Goal: Information Seeking & Learning: Check status

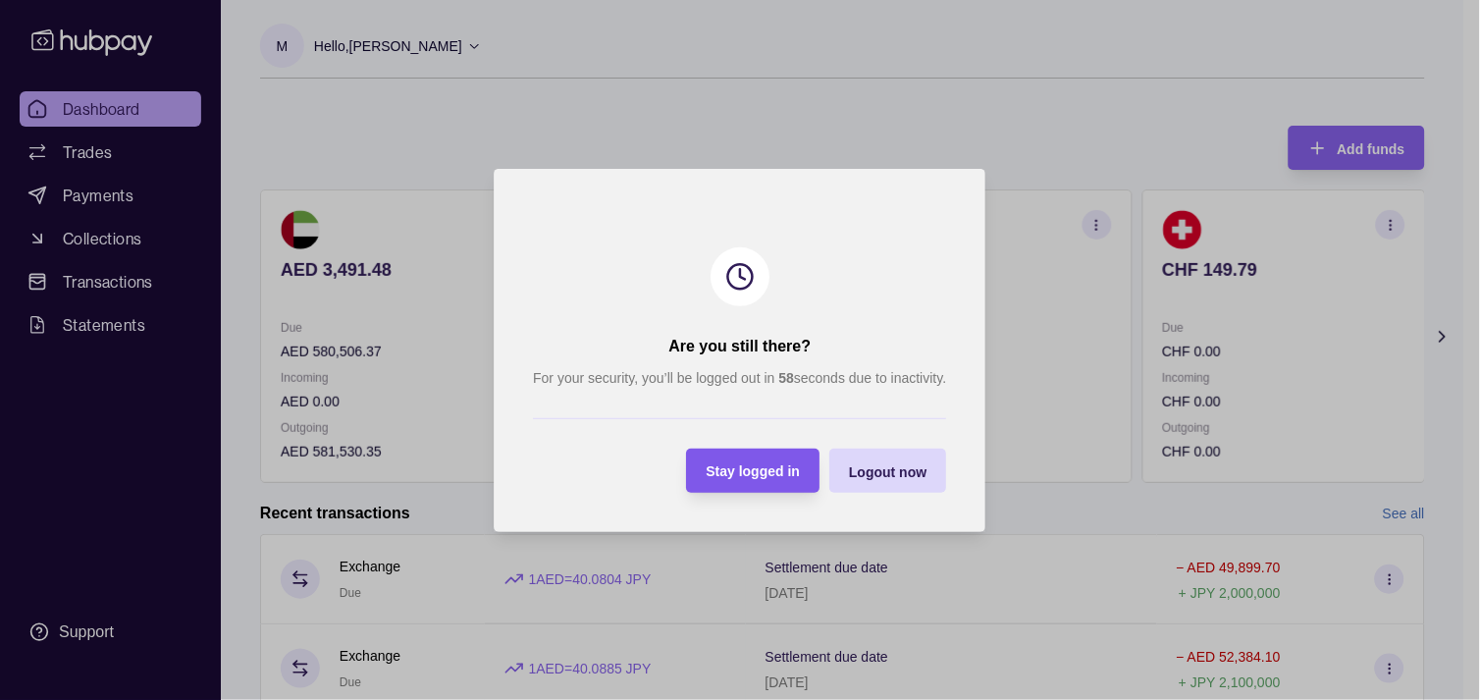
click at [762, 477] on span "Stay logged in" at bounding box center [754, 471] width 94 height 16
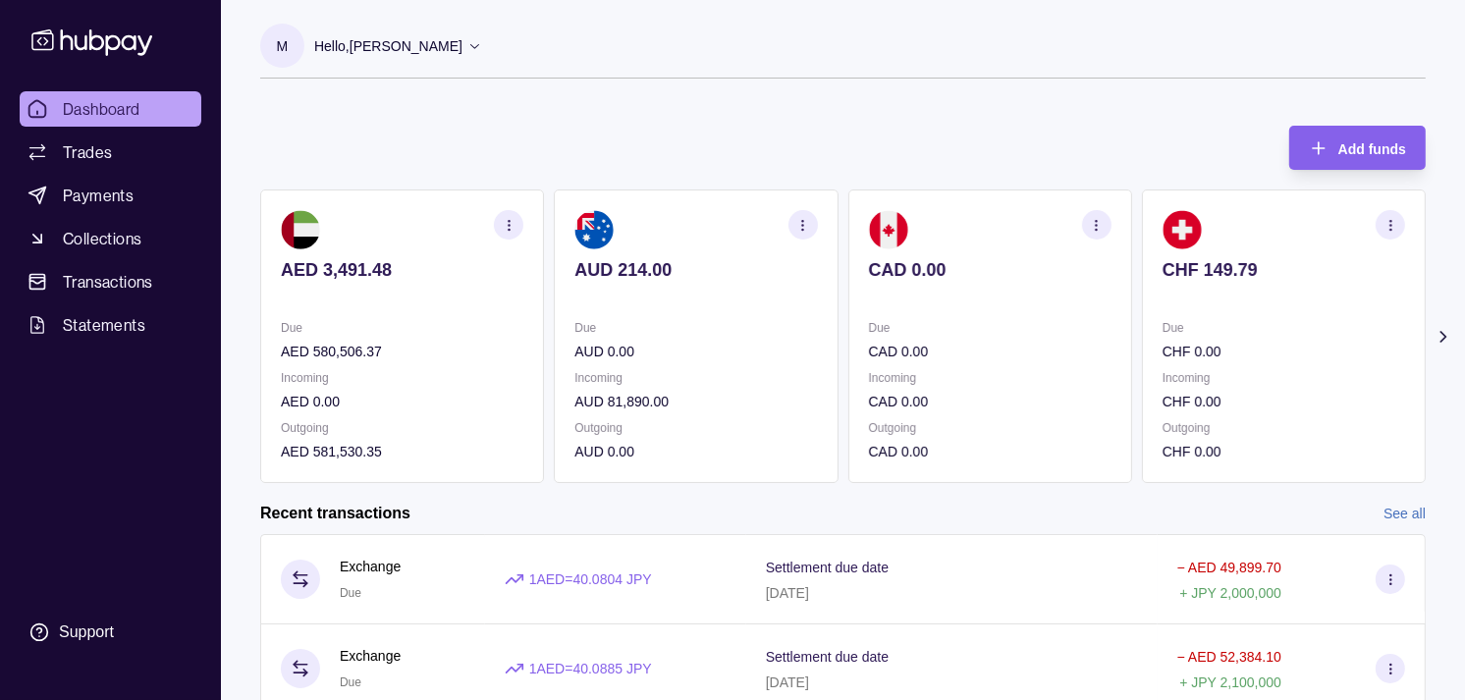
click at [1439, 331] on icon at bounding box center [1443, 337] width 20 height 20
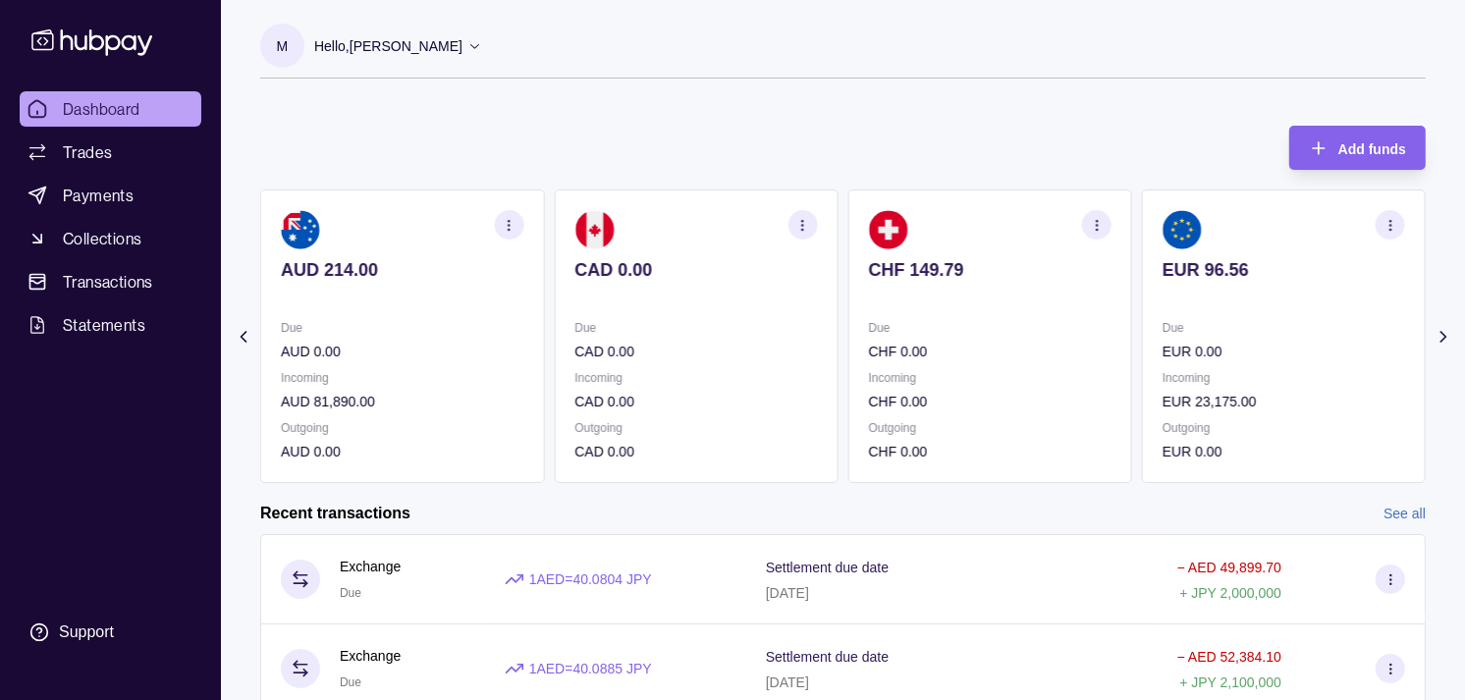
click at [1439, 331] on icon at bounding box center [1443, 337] width 20 height 20
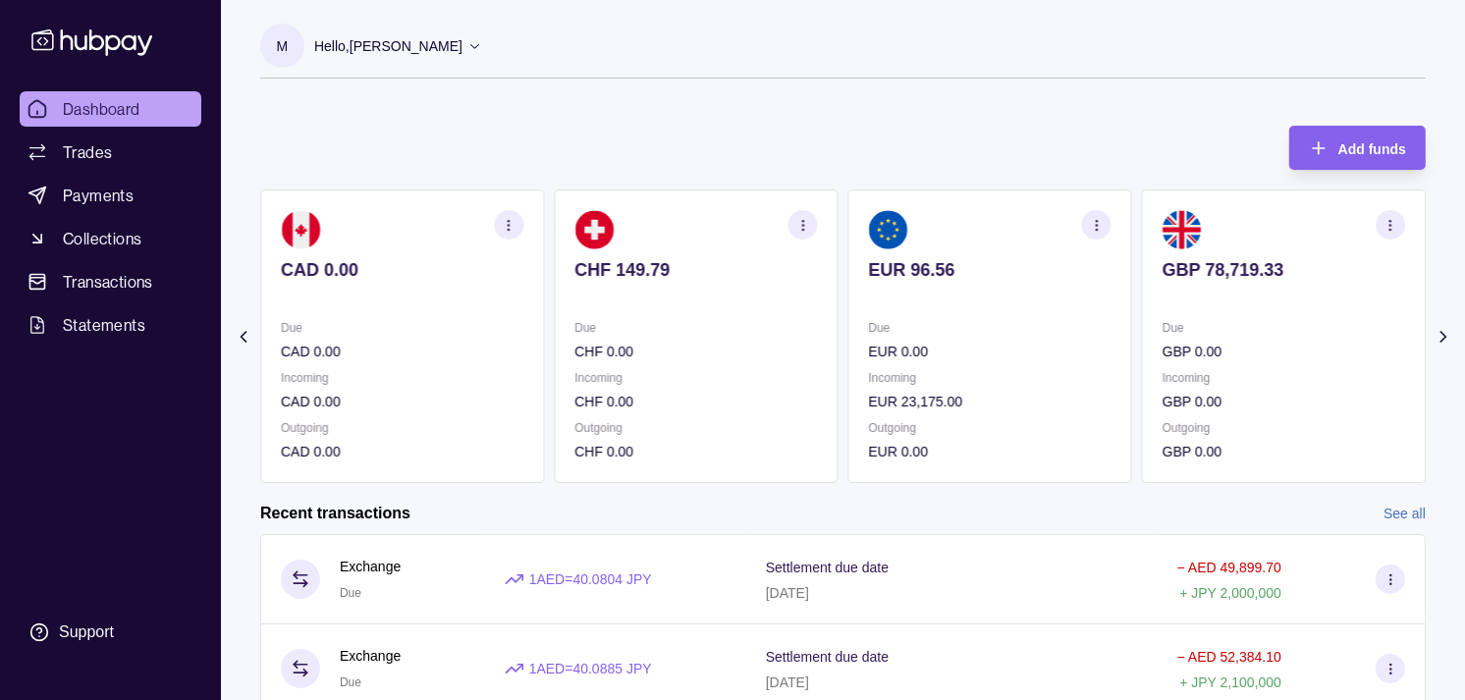
click at [1439, 331] on icon at bounding box center [1443, 337] width 20 height 20
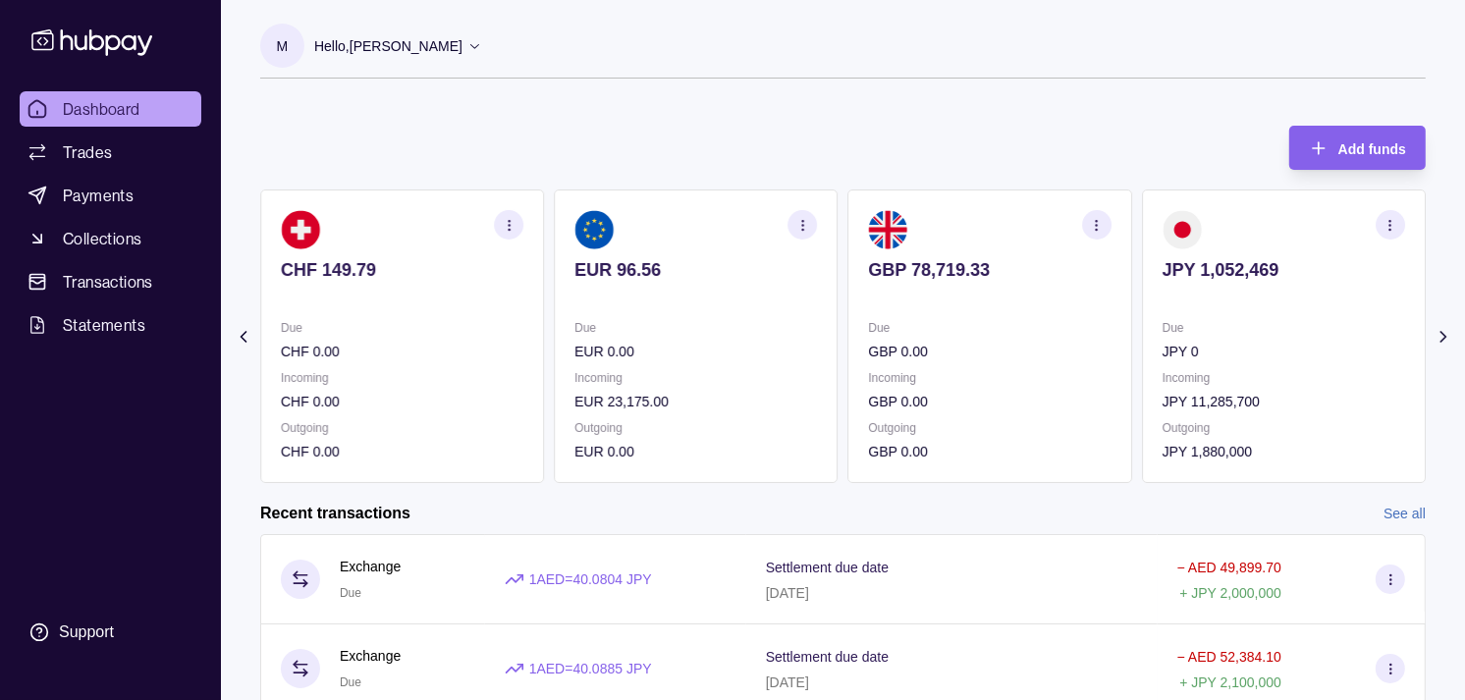
click at [1397, 219] on icon "button" at bounding box center [1390, 225] width 15 height 15
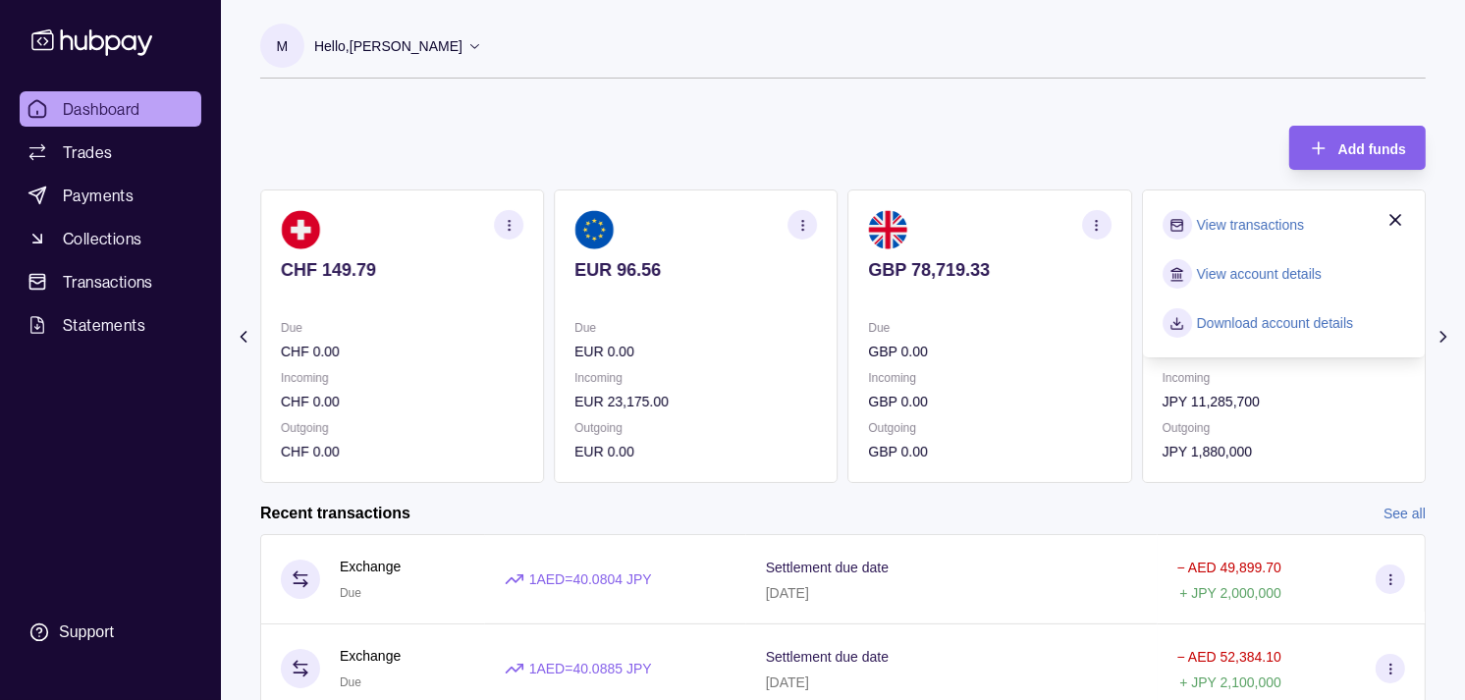
click at [1243, 227] on link "View transactions" at bounding box center [1250, 225] width 107 height 22
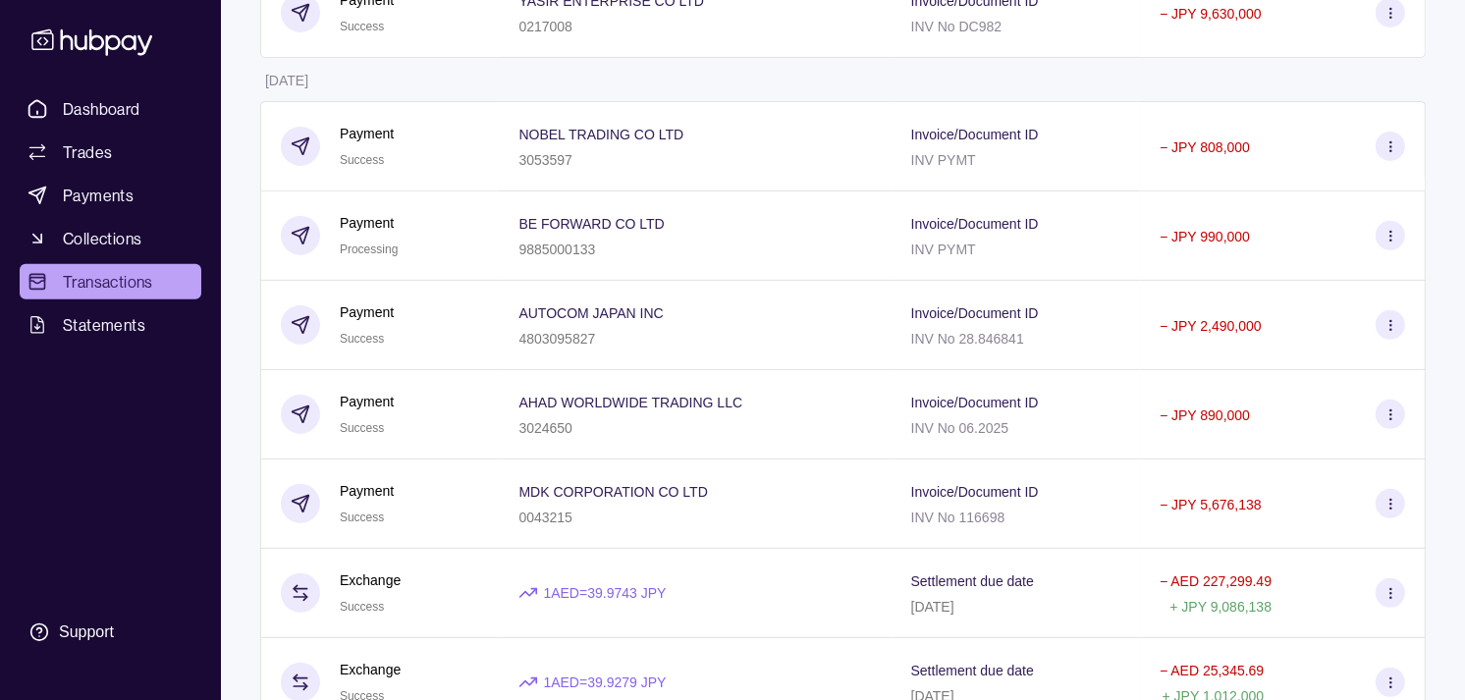
scroll to position [645, 0]
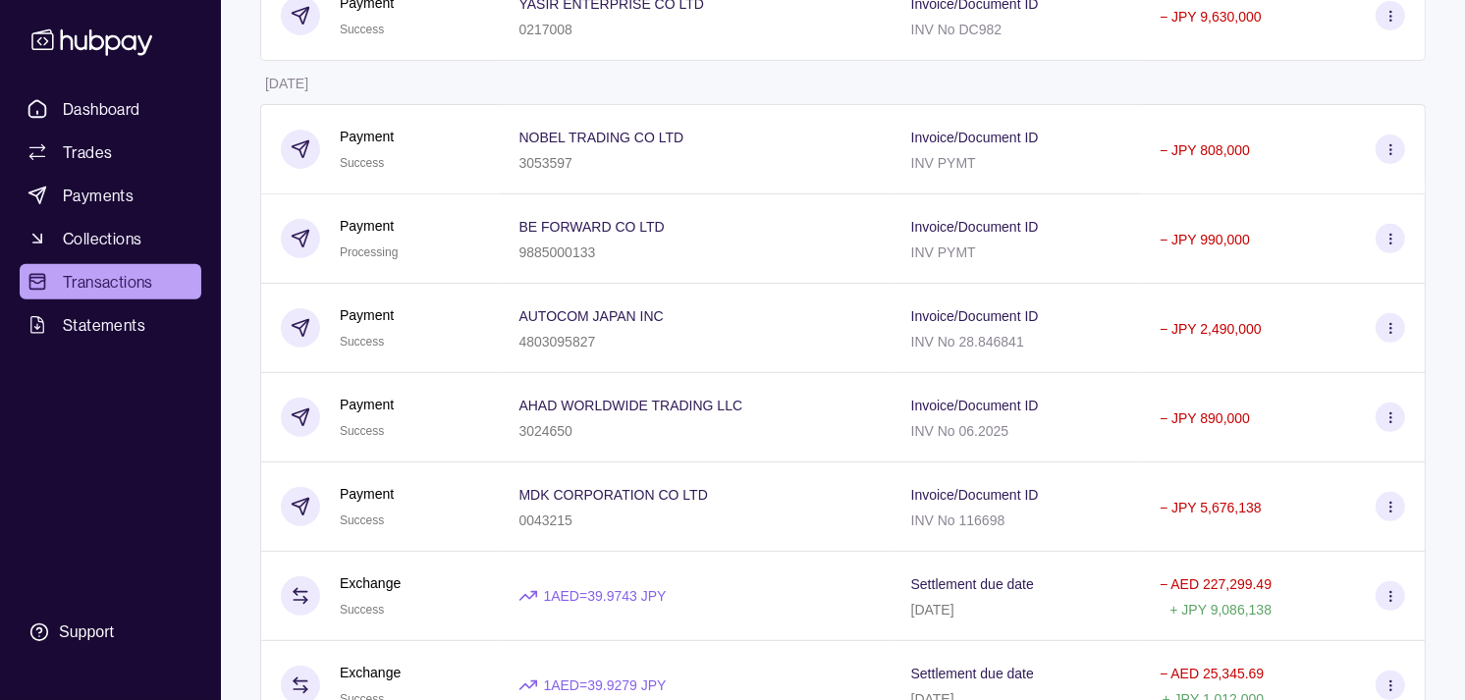
click at [732, 430] on div "3024650" at bounding box center [630, 430] width 224 height 24
click at [318, 423] on html "Dashboard Trades Payments Collections Transactions Statements Support M Hello, …" at bounding box center [732, 464] width 1465 height 2218
click at [318, 423] on section at bounding box center [300, 417] width 39 height 39
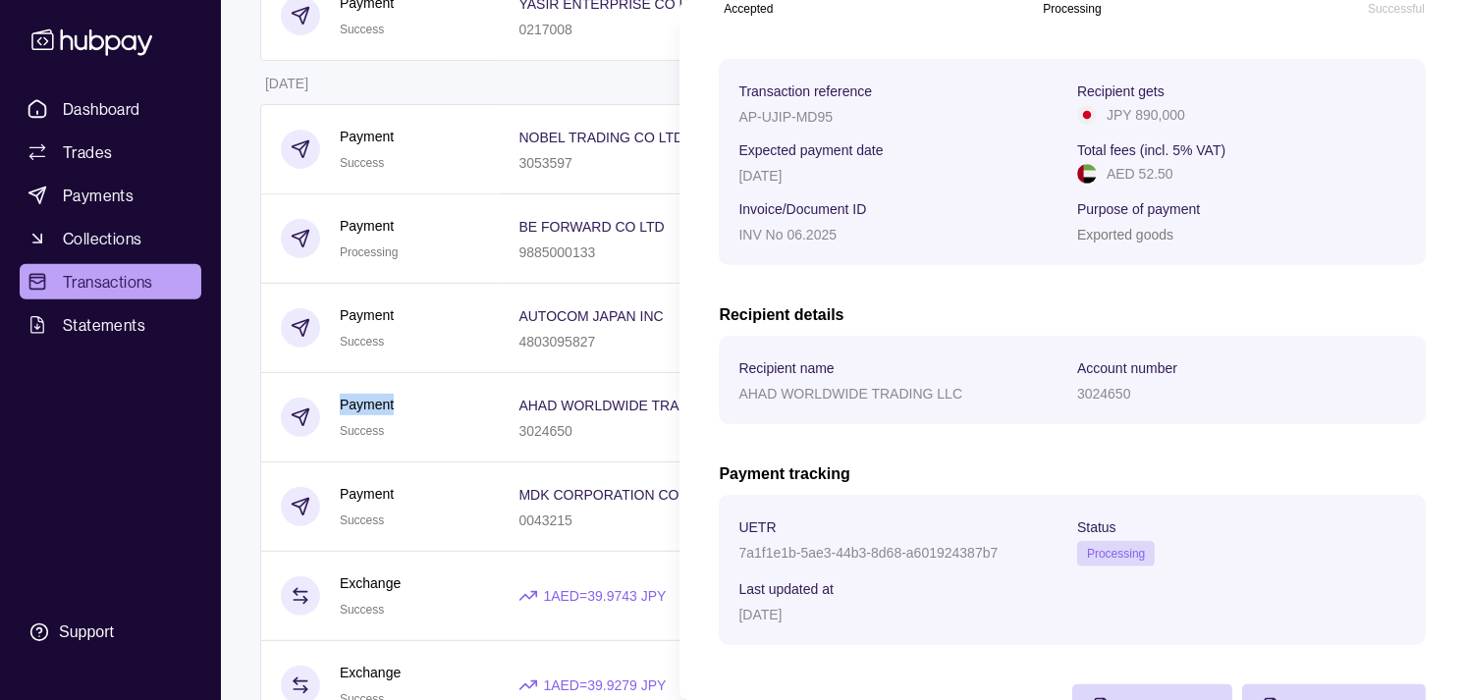
scroll to position [328, 0]
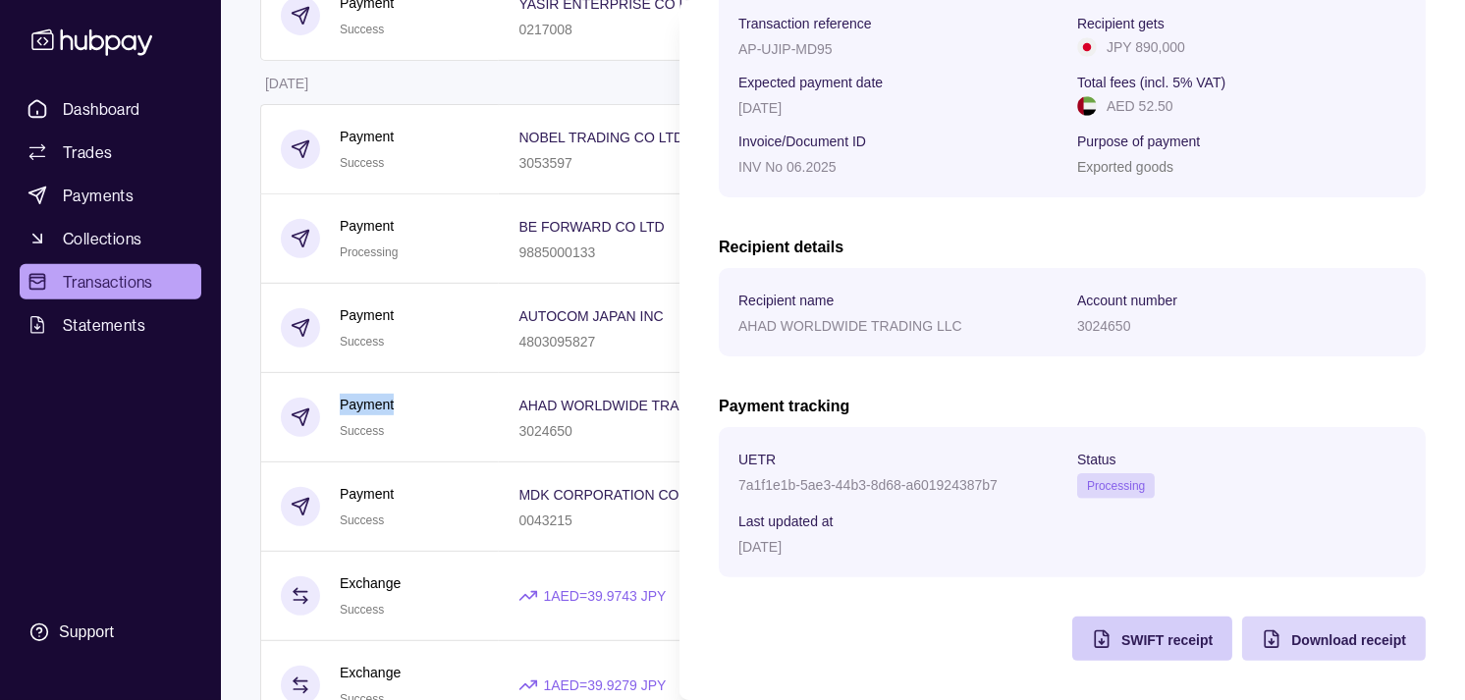
click at [1100, 623] on div "SWIFT receipt" at bounding box center [1137, 639] width 150 height 44
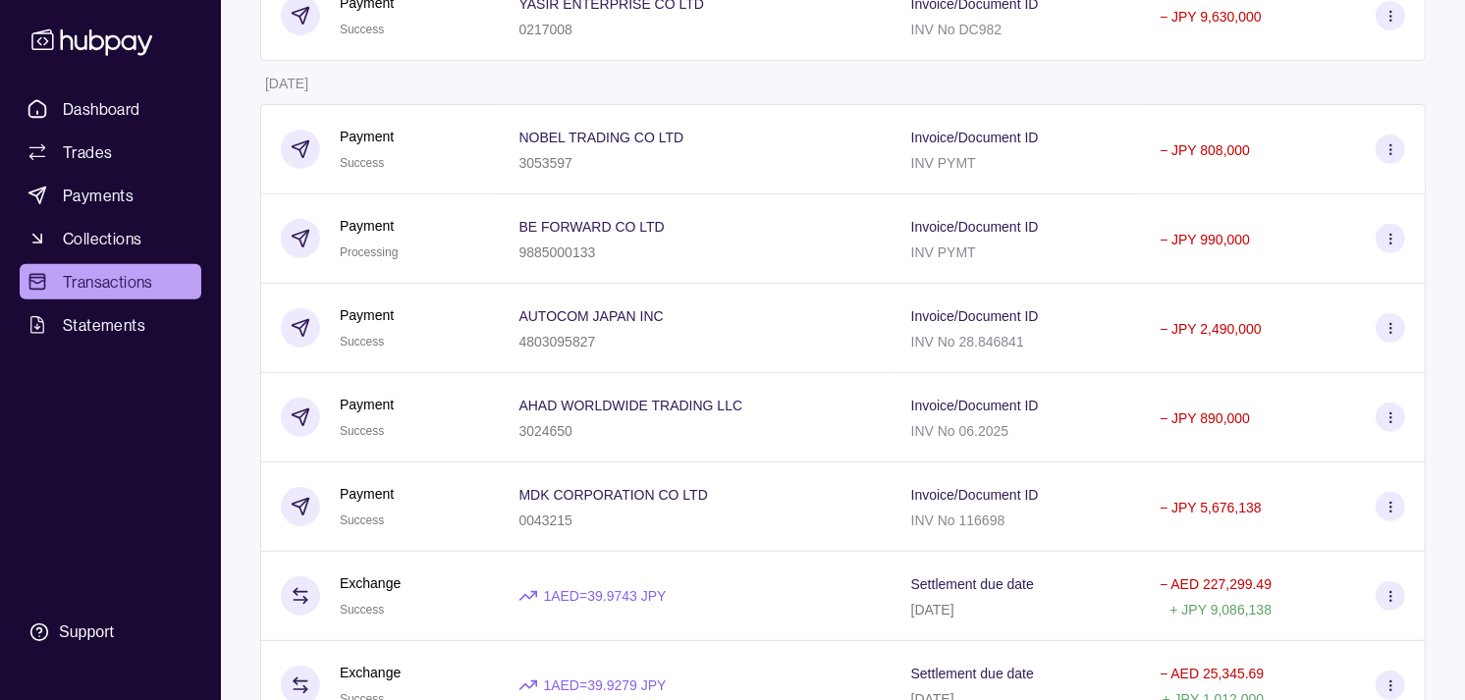
click at [521, 93] on html "Dashboard Trades Payments Collections Transactions Statements Support M Hello, …" at bounding box center [732, 464] width 1465 height 2218
click at [521, 93] on table "Details Amount [DATE] Exchange Due 1 AED = 40.0804 JPY Settlement due date [DAT…" at bounding box center [842, 551] width 1165 height 1963
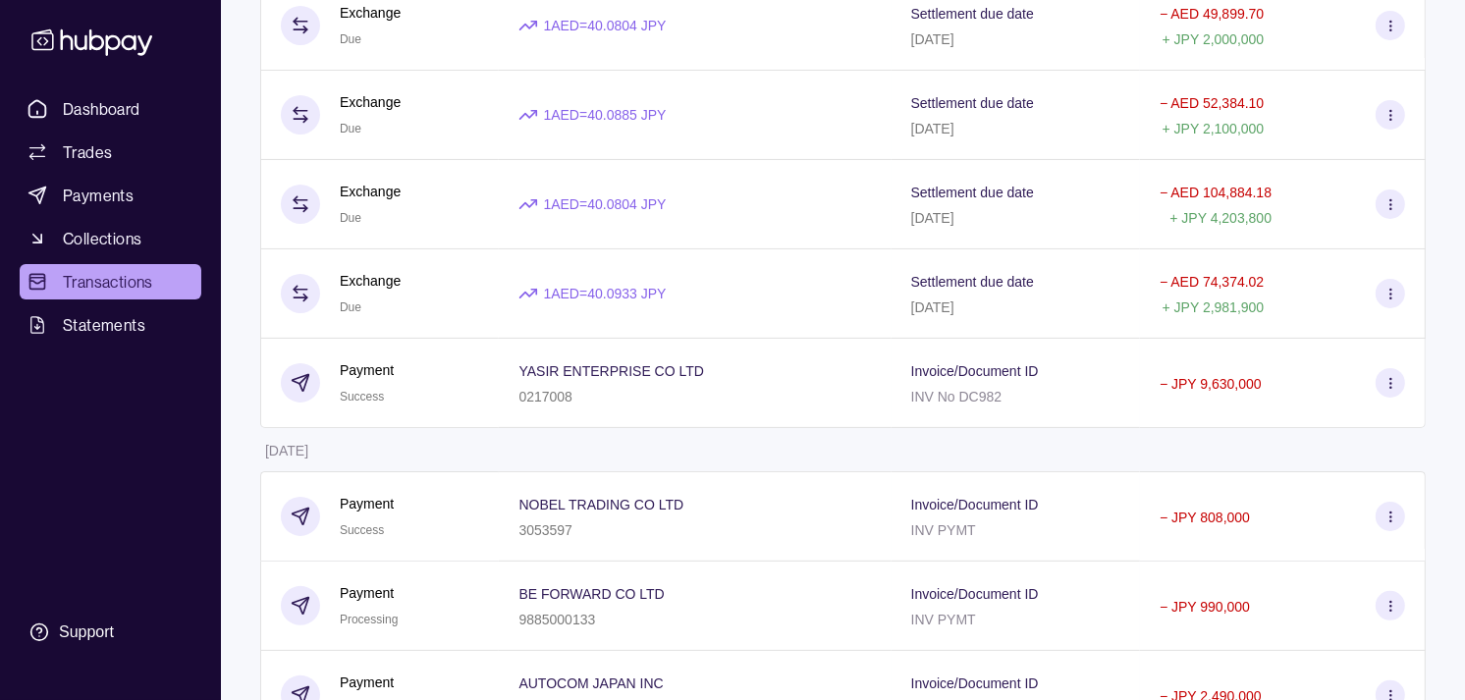
scroll to position [0, 0]
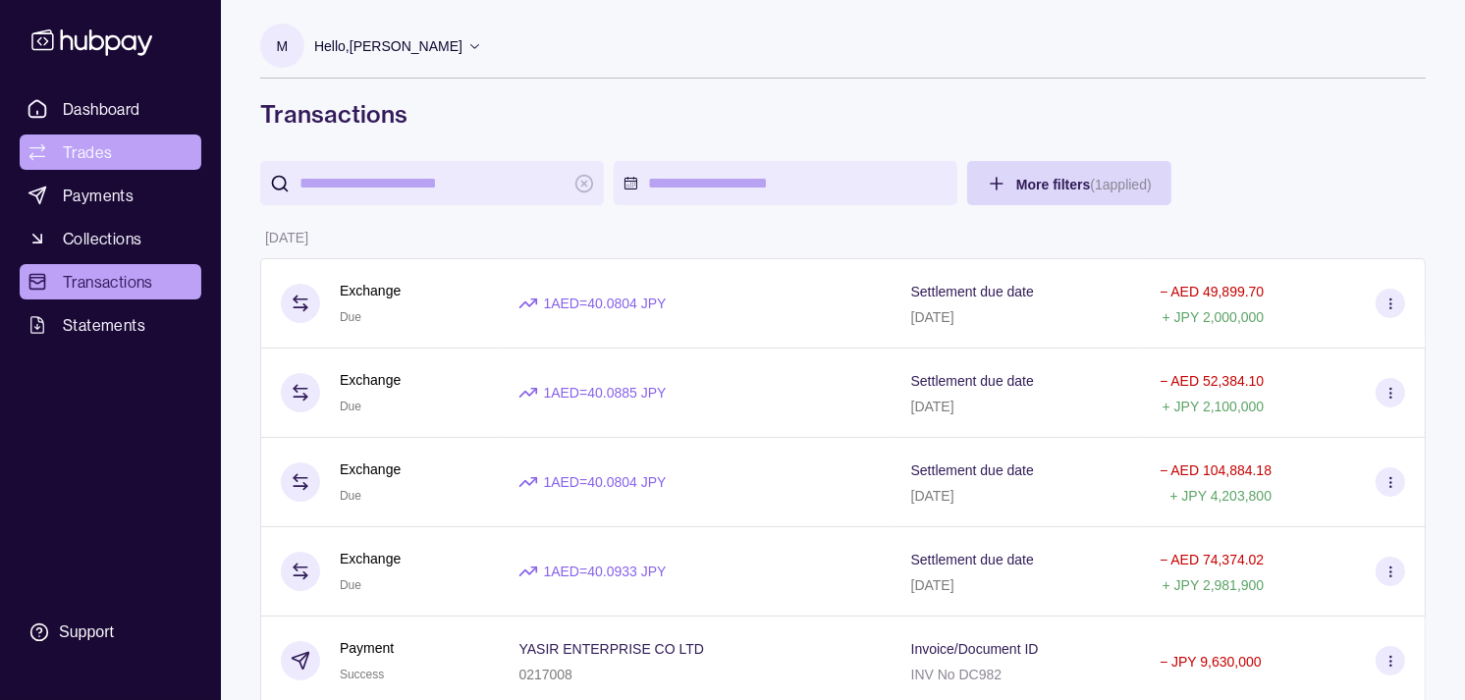
click at [96, 158] on span "Trades" at bounding box center [87, 152] width 49 height 24
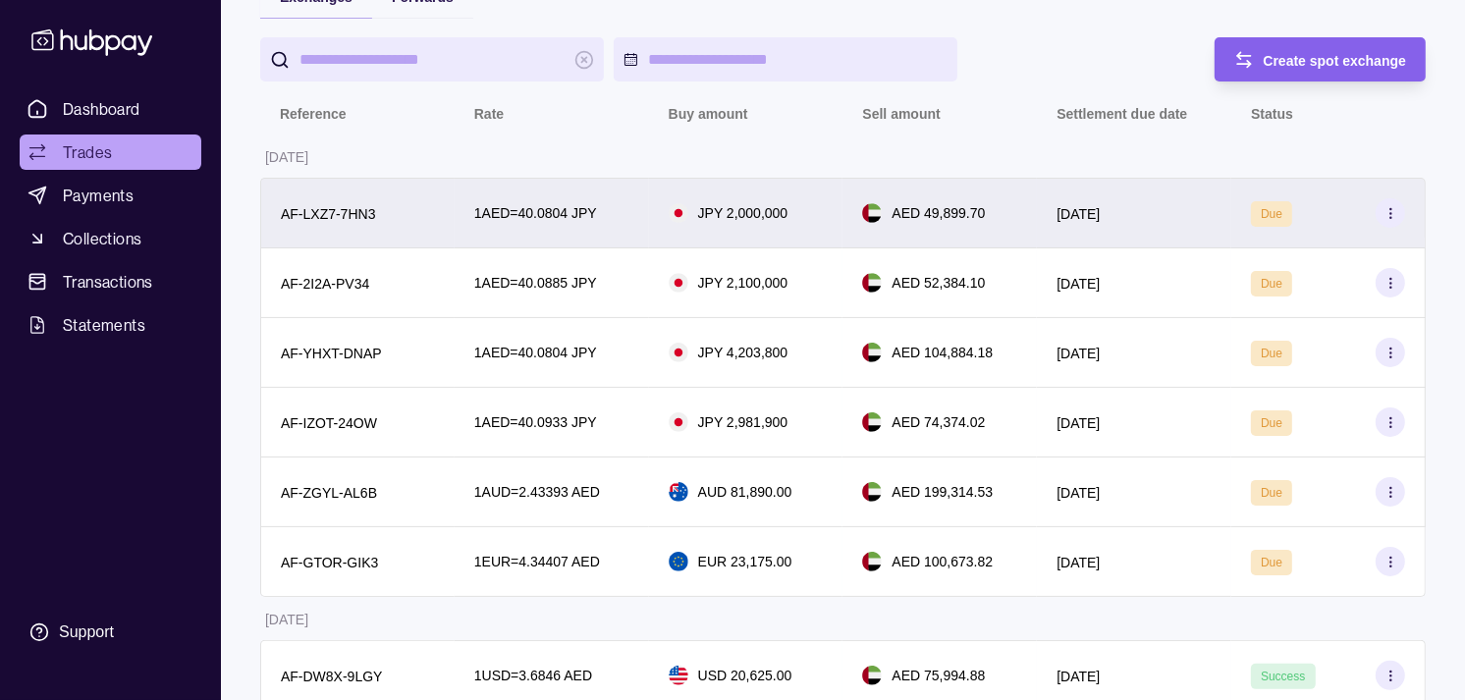
scroll to position [188, 0]
